Goal: Information Seeking & Learning: Compare options

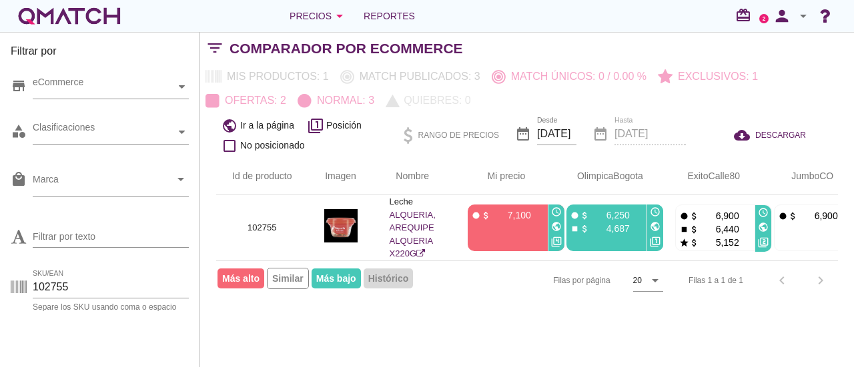
scroll to position [45, 0]
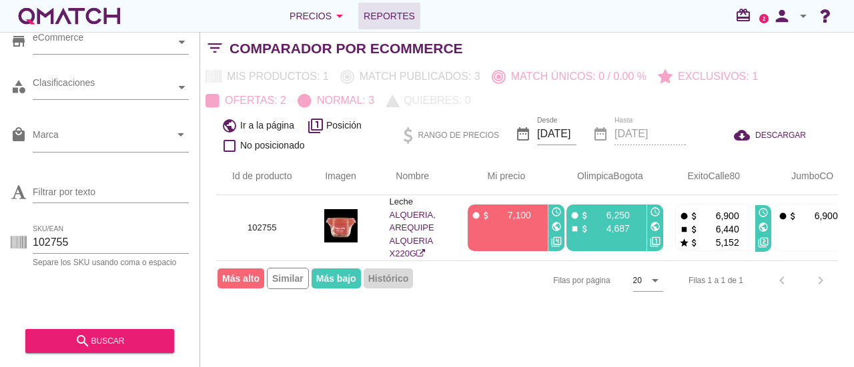
click at [396, 19] on span "Reportes" at bounding box center [388, 16] width 51 height 16
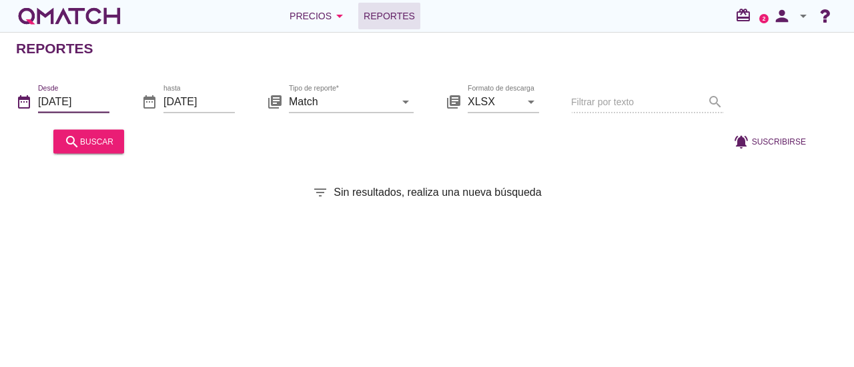
click at [68, 105] on input "[DATE]" at bounding box center [73, 101] width 71 height 21
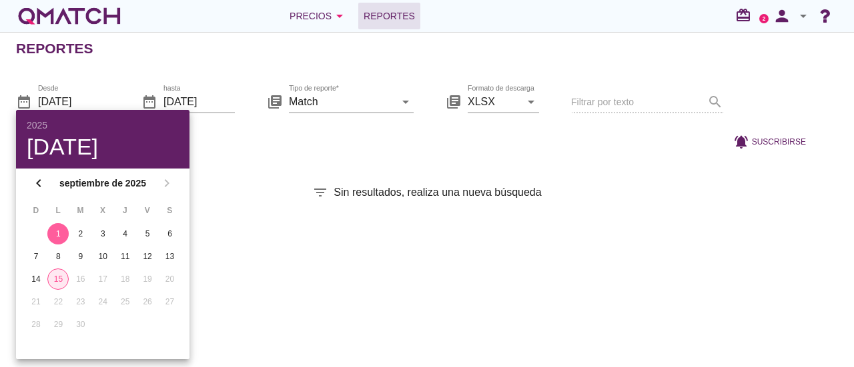
click at [61, 278] on div "15" at bounding box center [58, 279] width 20 height 12
type input "[DATE]"
click at [253, 246] on div "Reportes date_range Desde [DATE] date_range hasta [DATE] library_books Tipo de …" at bounding box center [427, 199] width 854 height 335
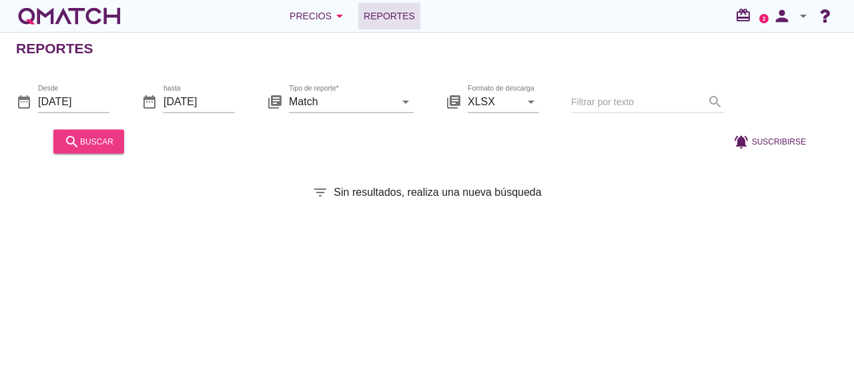
click at [73, 143] on icon "search" at bounding box center [72, 141] width 16 height 16
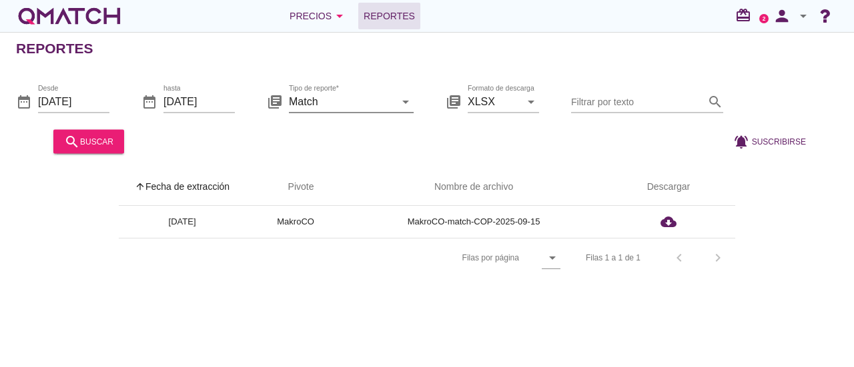
click at [405, 99] on icon "arrow_drop_down" at bounding box center [405, 101] width 16 height 16
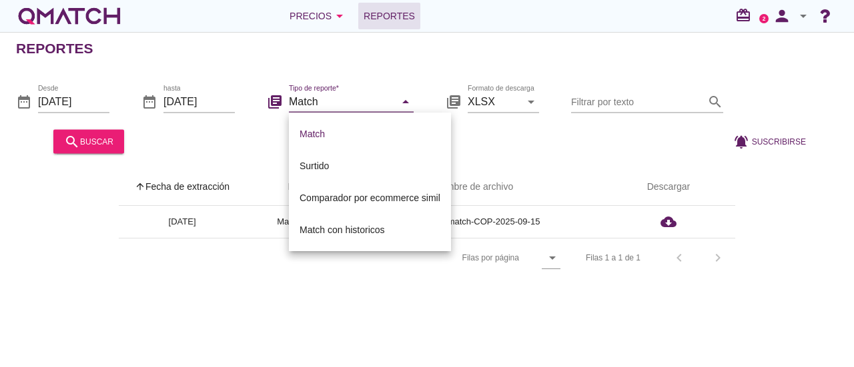
click at [179, 250] on div "Filas por página arrow_drop_down Filas 1 a 1 de 1 chevron_left chevron_right" at bounding box center [427, 257] width 616 height 39
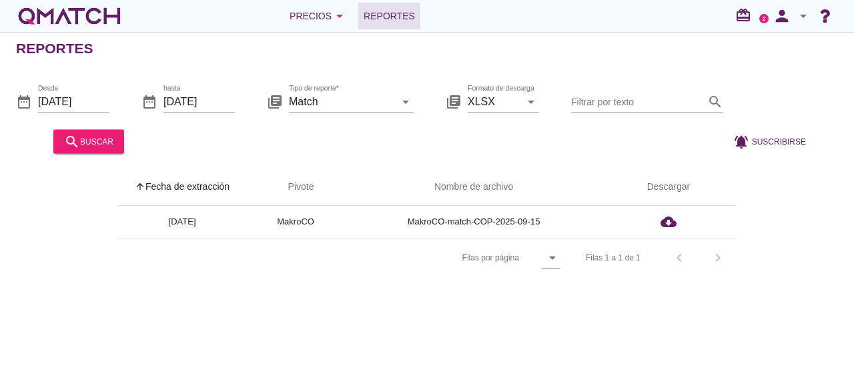
click at [77, 159] on div "arrow_upward Fecha de extracción arrow_upward Pivote Nombre de archivo Descarga…" at bounding box center [427, 215] width 854 height 125
click at [81, 157] on div "search buscar" at bounding box center [88, 141] width 81 height 32
click at [88, 145] on div "search buscar" at bounding box center [88, 141] width 49 height 16
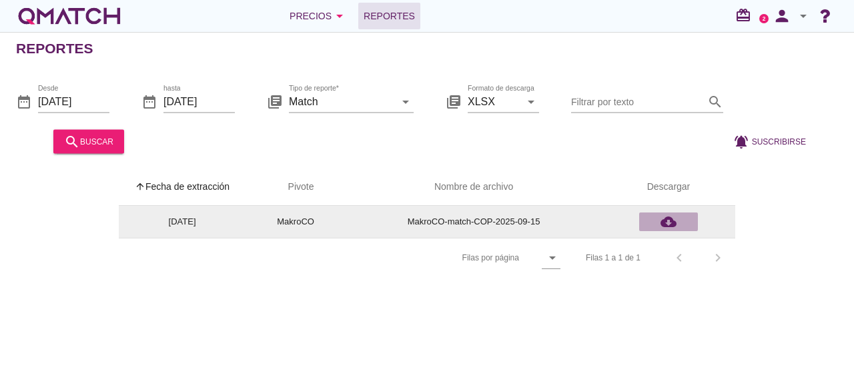
click at [664, 223] on icon "cloud_download" at bounding box center [668, 222] width 16 height 16
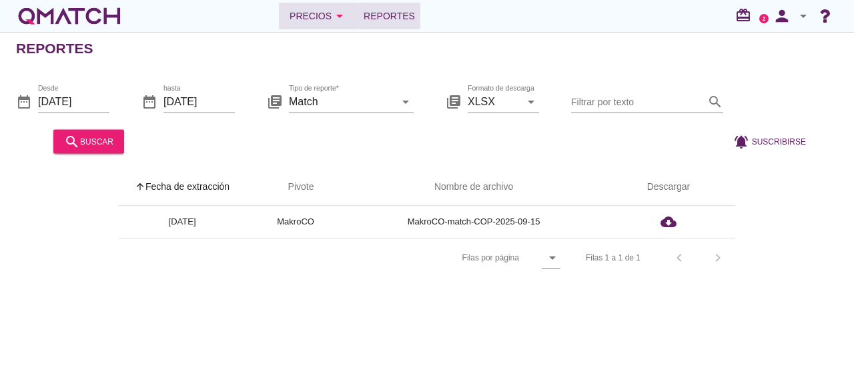
click at [330, 14] on div "Precios arrow_drop_down" at bounding box center [318, 16] width 58 height 16
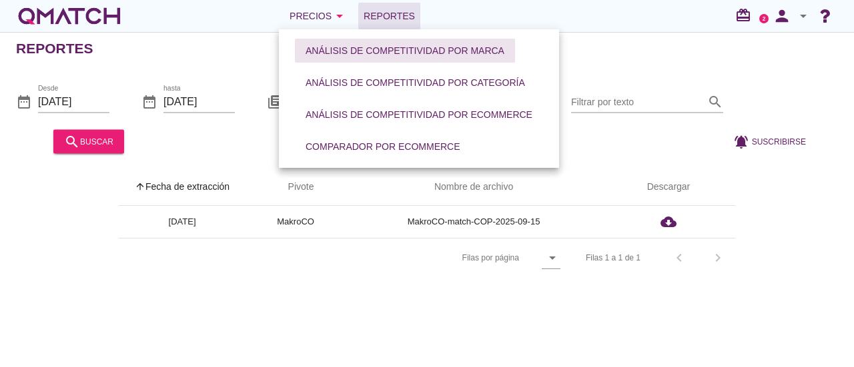
click at [365, 47] on div "Análisis de competitividad por marca" at bounding box center [404, 51] width 199 height 14
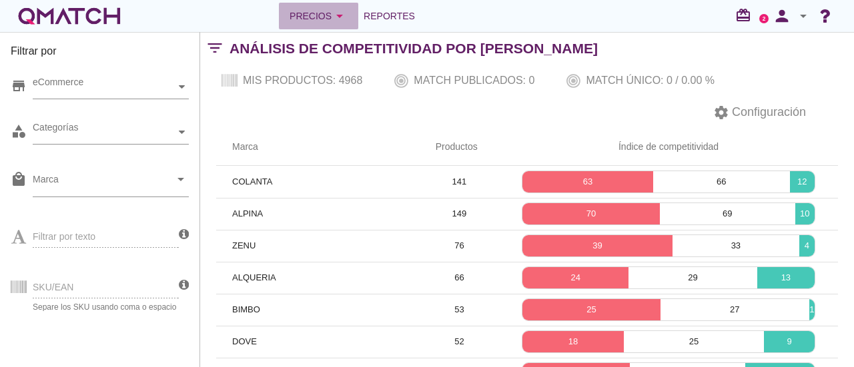
click at [331, 19] on icon "arrow_drop_down" at bounding box center [339, 16] width 16 height 16
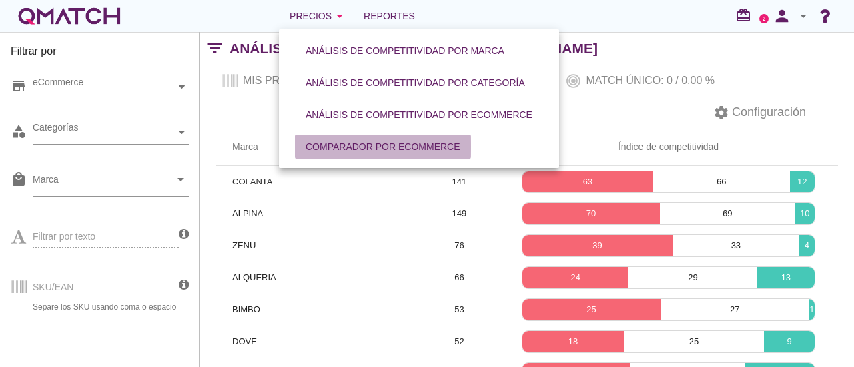
click at [368, 144] on div "Comparador por eCommerce" at bounding box center [382, 147] width 155 height 14
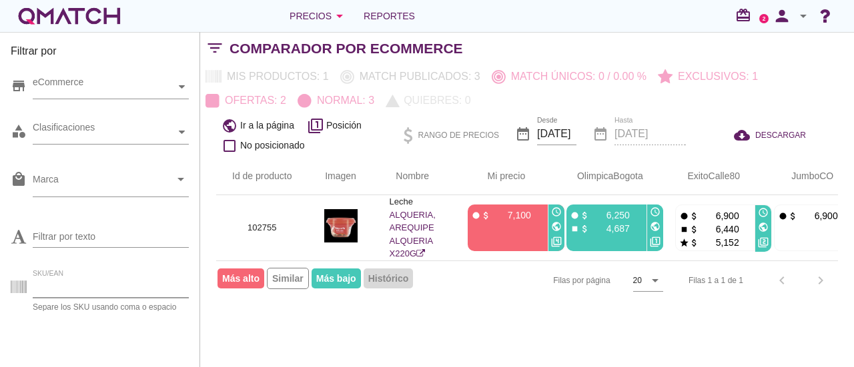
click at [105, 287] on input "SKU/EAN" at bounding box center [111, 287] width 156 height 21
type input "123412"
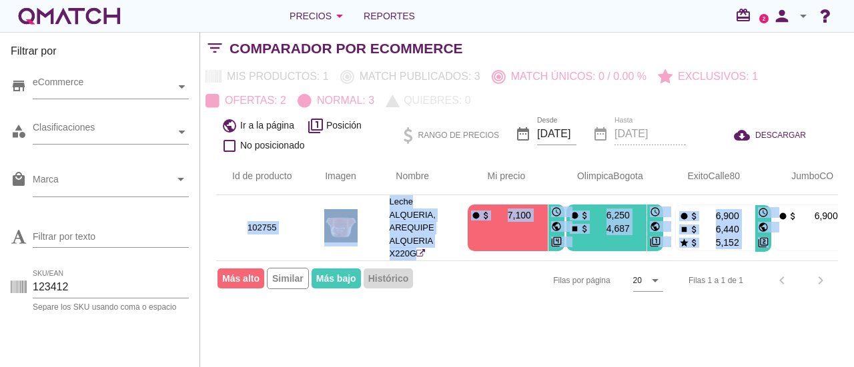
drag, startPoint x: 853, startPoint y: 114, endPoint x: 853, endPoint y: 238, distance: 124.1
click at [853, 238] on div "Filtrar por store eCommerce category Clasificaciones local_mall Marca arrow_dro…" at bounding box center [527, 199] width 654 height 335
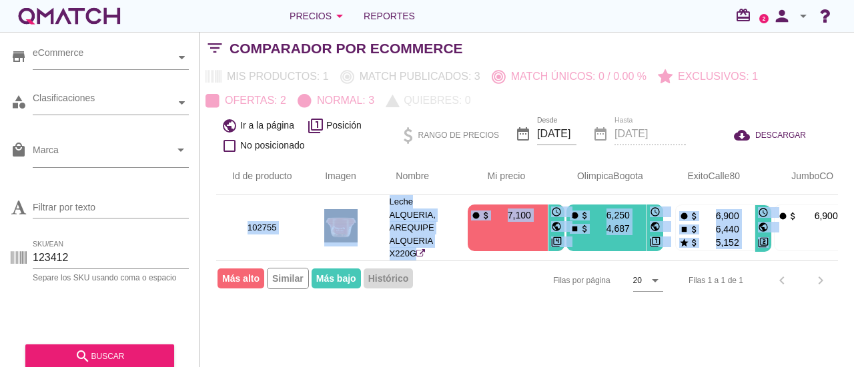
scroll to position [45, 0]
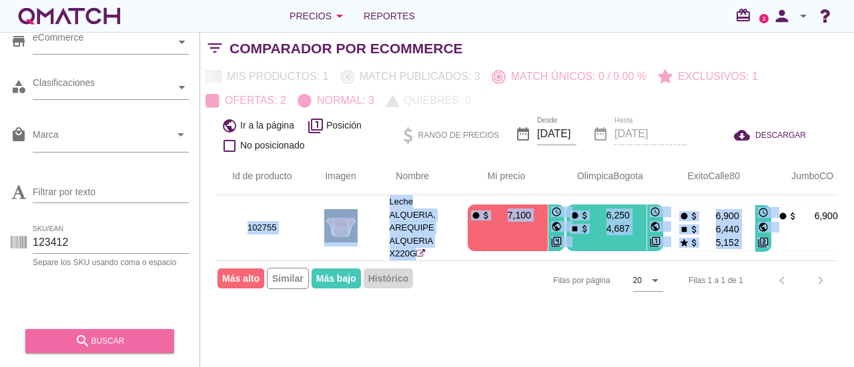
click at [121, 335] on div "search buscar" at bounding box center [99, 341] width 127 height 16
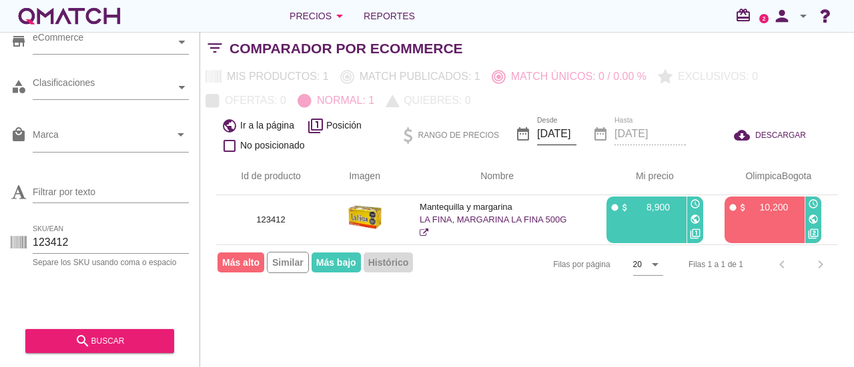
click at [548, 134] on input "[DATE]" at bounding box center [556, 133] width 39 height 21
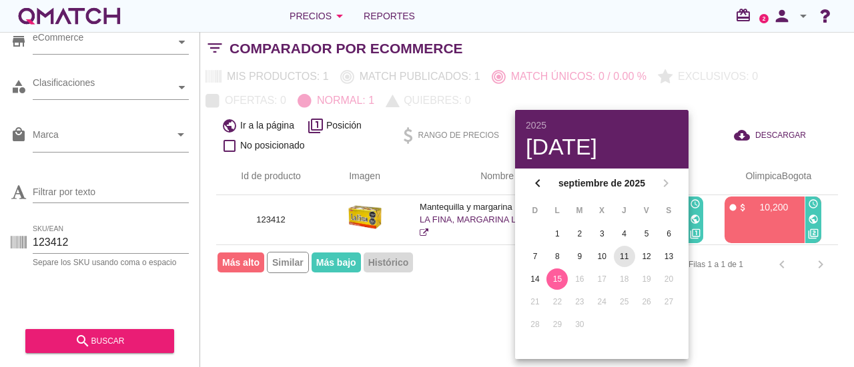
click at [626, 255] on div "11" at bounding box center [624, 257] width 21 height 12
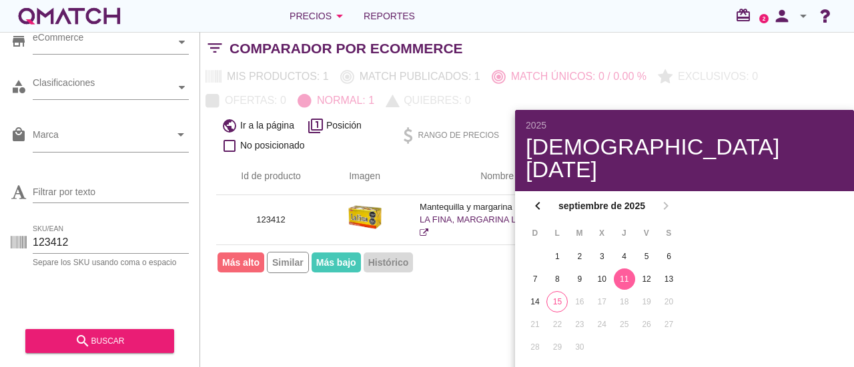
click at [774, 99] on div "Mis productos: 1 Match publicados: 1 Match únicos: 0 / 0.00 % Exclusivos: 0 Ofe…" at bounding box center [527, 89] width 654 height 48
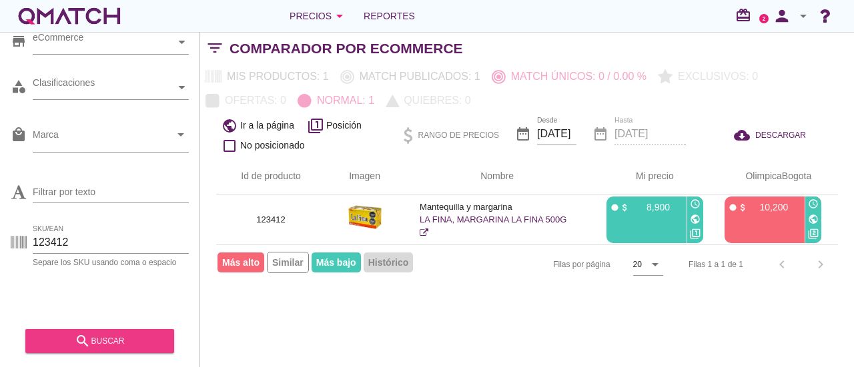
click at [134, 347] on div "search buscar" at bounding box center [99, 341] width 127 height 16
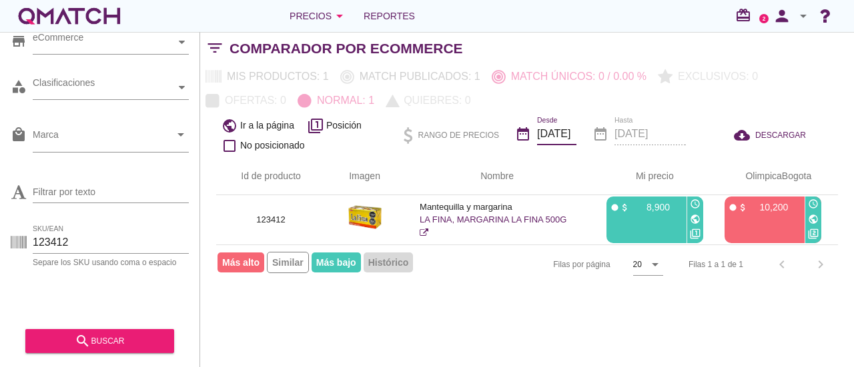
click at [552, 136] on input "[DATE]" at bounding box center [556, 133] width 39 height 21
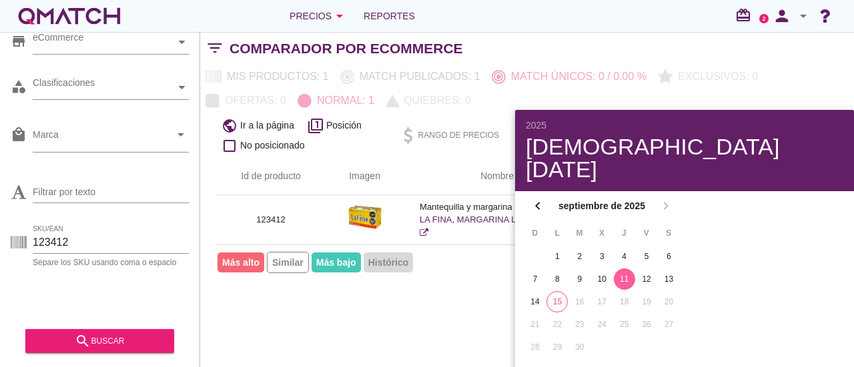
click at [632, 273] on div "11" at bounding box center [624, 279] width 21 height 12
click at [715, 123] on div "public Ir a la página filter_1 Posición check_box_outline_blank No posicionado …" at bounding box center [527, 135] width 654 height 45
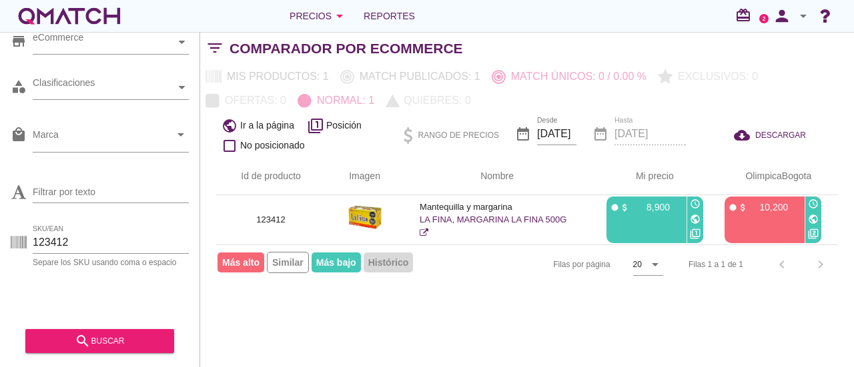
click at [667, 139] on div "date_range Hasta [DATE]" at bounding box center [638, 135] width 93 height 45
click at [635, 132] on div "date_range Hasta [DATE]" at bounding box center [638, 135] width 93 height 45
click at [654, 267] on icon "arrow_drop_down" at bounding box center [655, 265] width 16 height 16
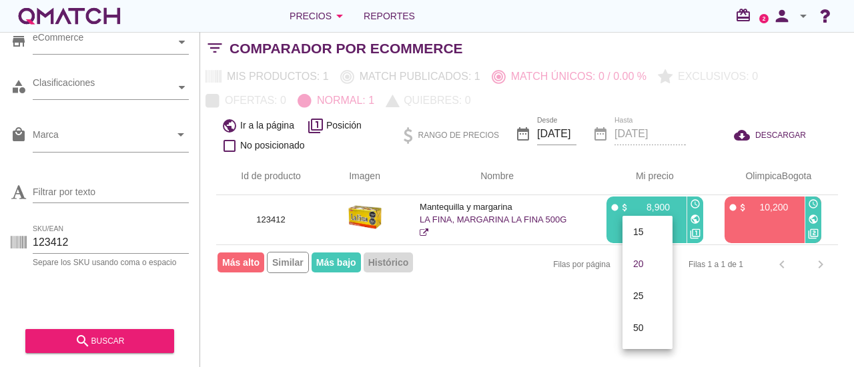
click at [684, 123] on div "date_range Hasta [DATE]" at bounding box center [638, 135] width 93 height 45
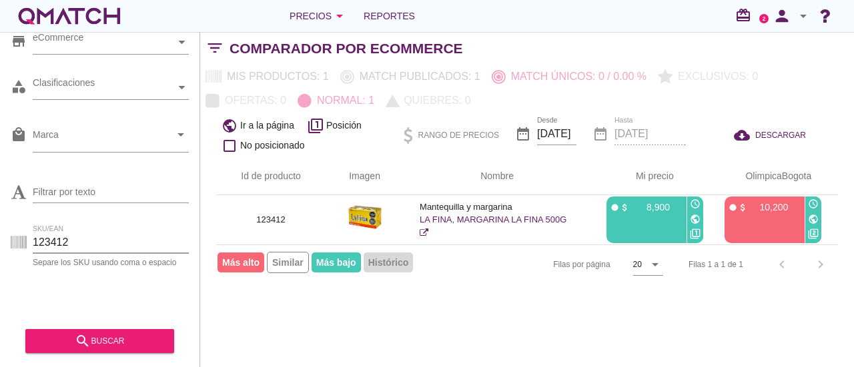
drag, startPoint x: 83, startPoint y: 244, endPoint x: 32, endPoint y: 239, distance: 51.0
click at [33, 239] on input "123412" at bounding box center [111, 242] width 156 height 21
click at [814, 266] on div "Filas 1 a 1 de 1 chevron_left chevron_right" at bounding box center [754, 265] width 165 height 32
click at [818, 265] on div "Filas 1 a 1 de 1 chevron_left chevron_right" at bounding box center [754, 265] width 165 height 32
click at [544, 133] on input "[DATE]" at bounding box center [556, 133] width 39 height 21
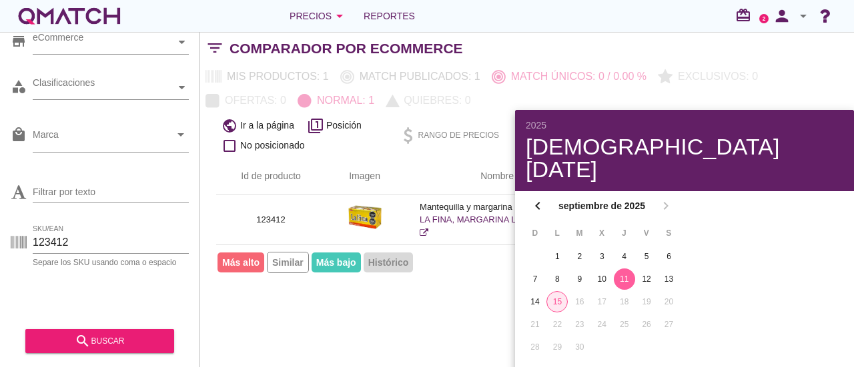
click at [562, 296] on div "15" at bounding box center [557, 302] width 20 height 12
type input "[DATE]"
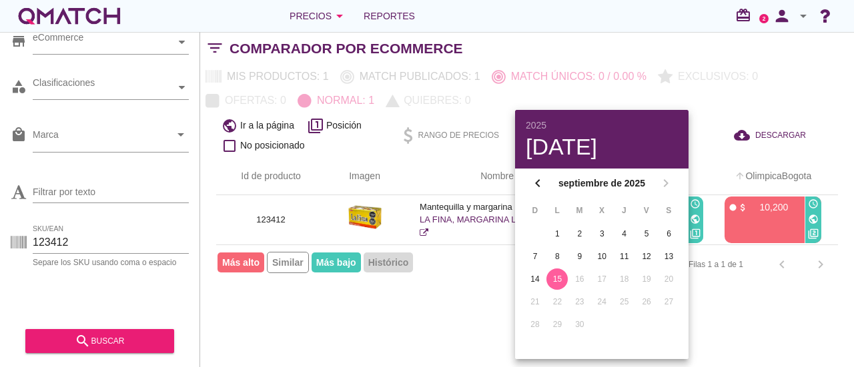
click at [712, 167] on th "arrow_upward OlimpicaBogota" at bounding box center [772, 176] width 129 height 37
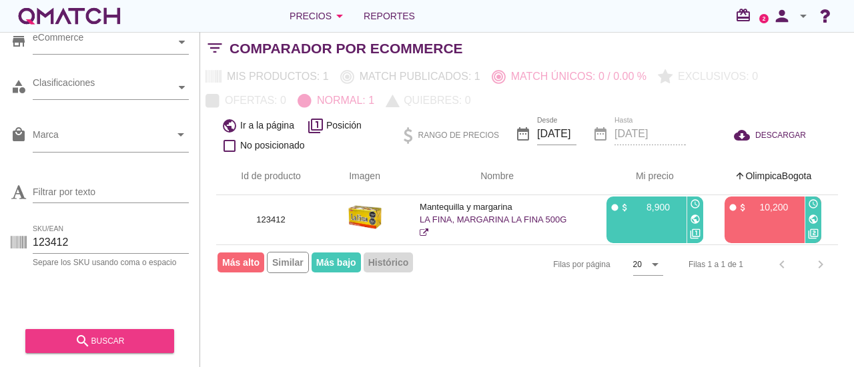
click at [124, 339] on div "search buscar" at bounding box center [99, 341] width 127 height 16
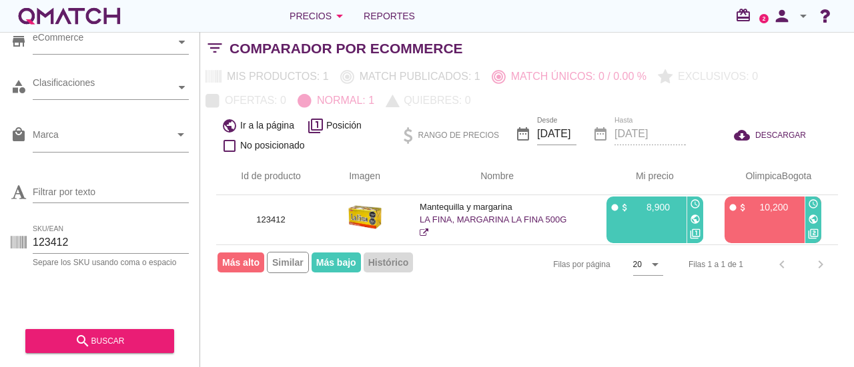
click at [241, 263] on span "Más alto" at bounding box center [240, 263] width 47 height 20
drag, startPoint x: 303, startPoint y: 262, endPoint x: 316, endPoint y: 261, distance: 13.4
click at [303, 262] on span "Similar" at bounding box center [288, 262] width 42 height 21
click at [331, 263] on span "Más bajo" at bounding box center [335, 263] width 49 height 20
drag, startPoint x: 403, startPoint y: 267, endPoint x: 381, endPoint y: 272, distance: 21.8
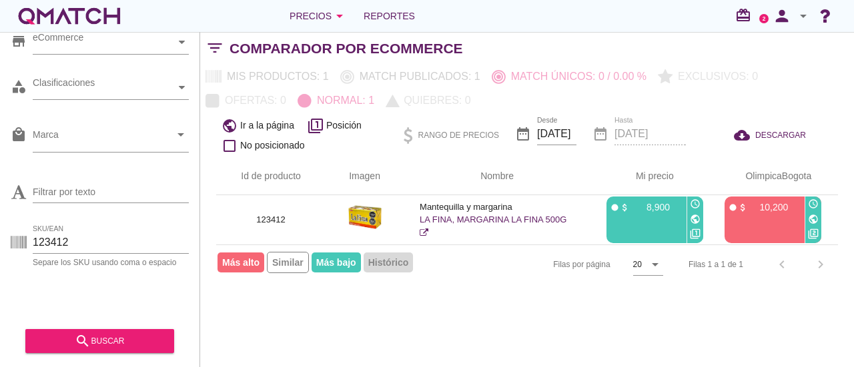
click at [403, 268] on span "Histórico" at bounding box center [388, 263] width 50 height 20
drag, startPoint x: 311, startPoint y: 263, endPoint x: 317, endPoint y: 266, distance: 7.2
click at [314, 265] on div "Más alto Similar Más bajo Histórico" at bounding box center [315, 263] width 198 height 14
click at [432, 253] on div "Filas por página 20 arrow_drop_down Filas 1 a 1 de 1 chevron_left chevron_right" at bounding box center [527, 264] width 622 height 39
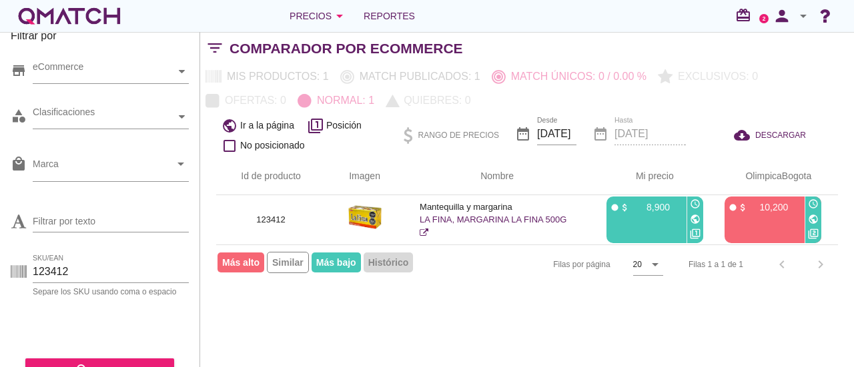
scroll to position [0, 0]
